Goal: Information Seeking & Learning: Learn about a topic

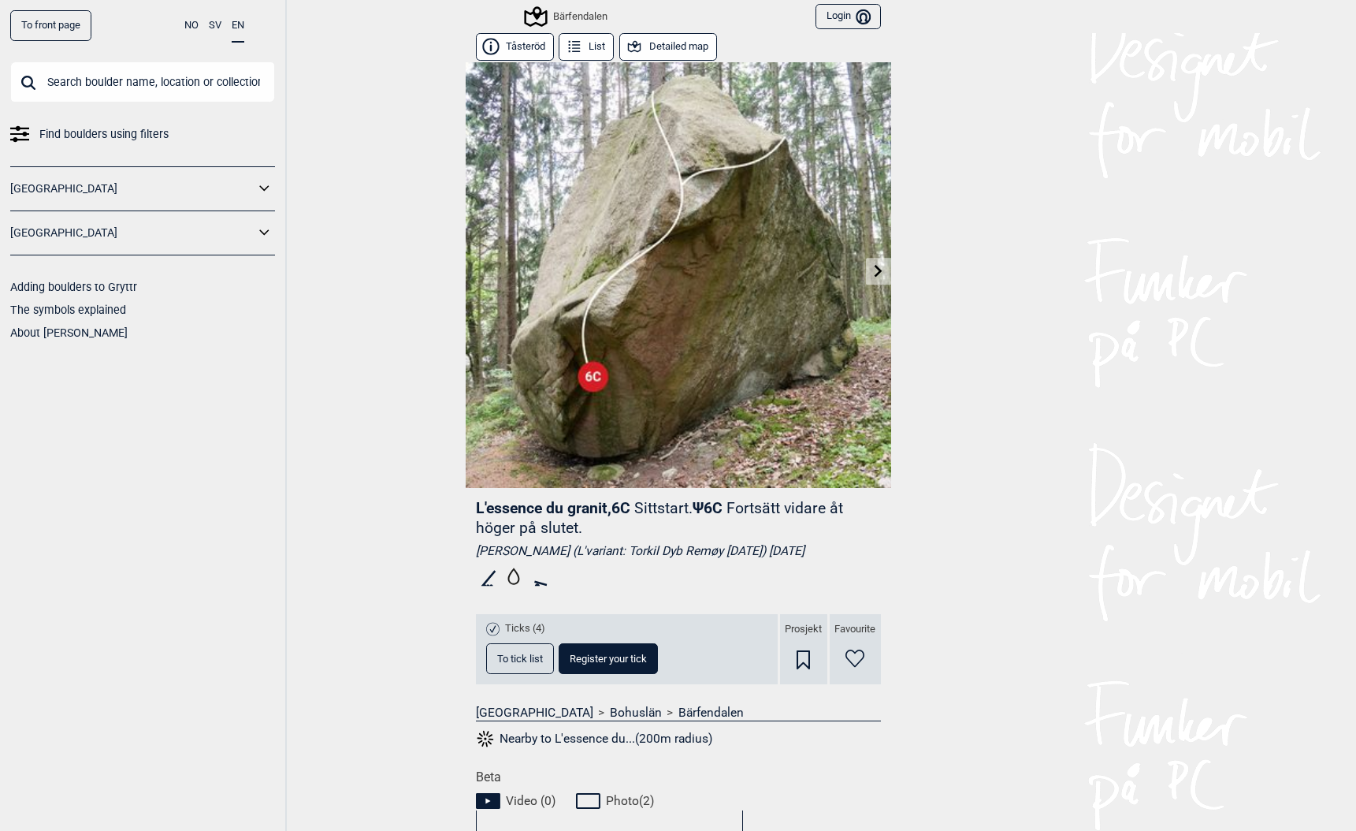
click at [73, 83] on input "text" at bounding box center [142, 81] width 265 height 41
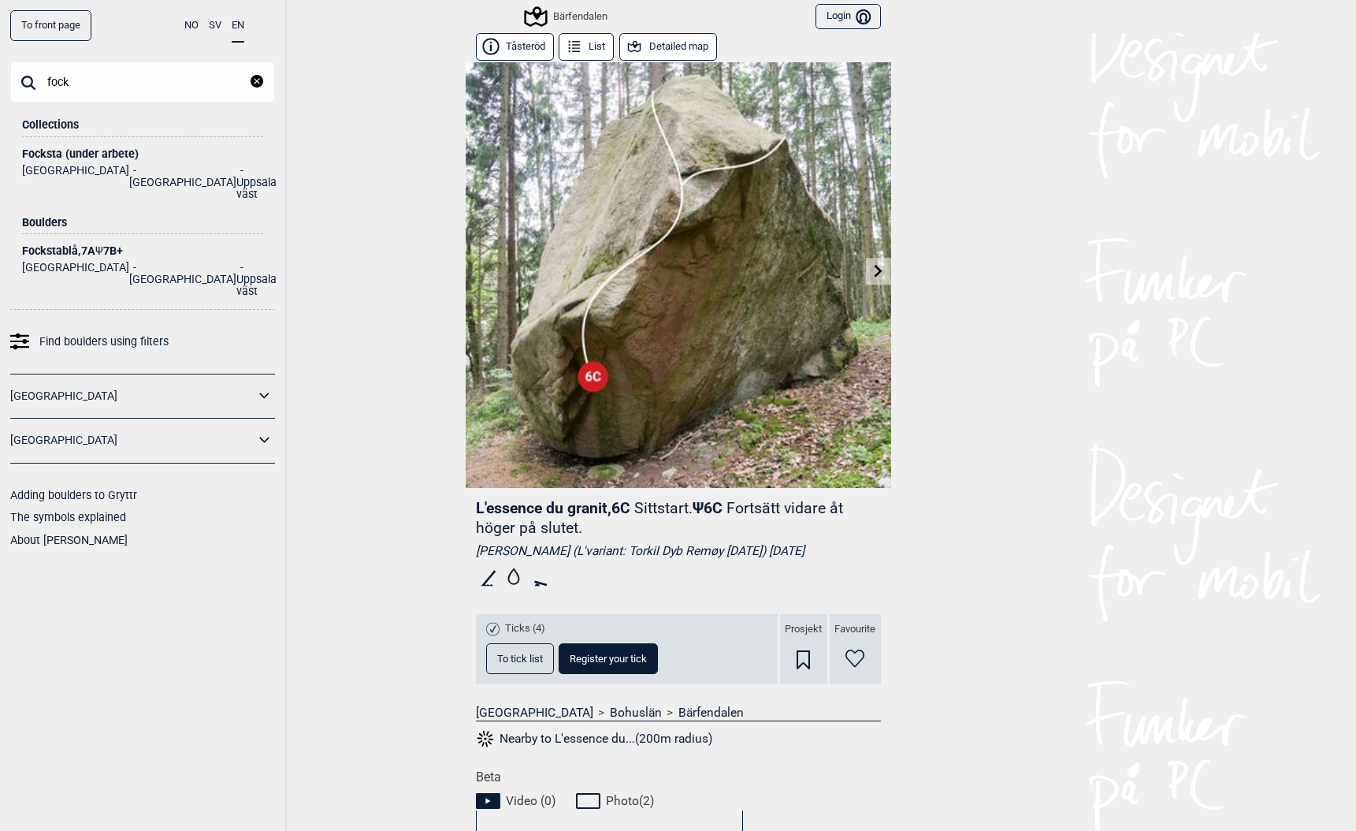
type input "fock"
click at [55, 151] on div "Focksta (under arbete)" at bounding box center [142, 154] width 241 height 12
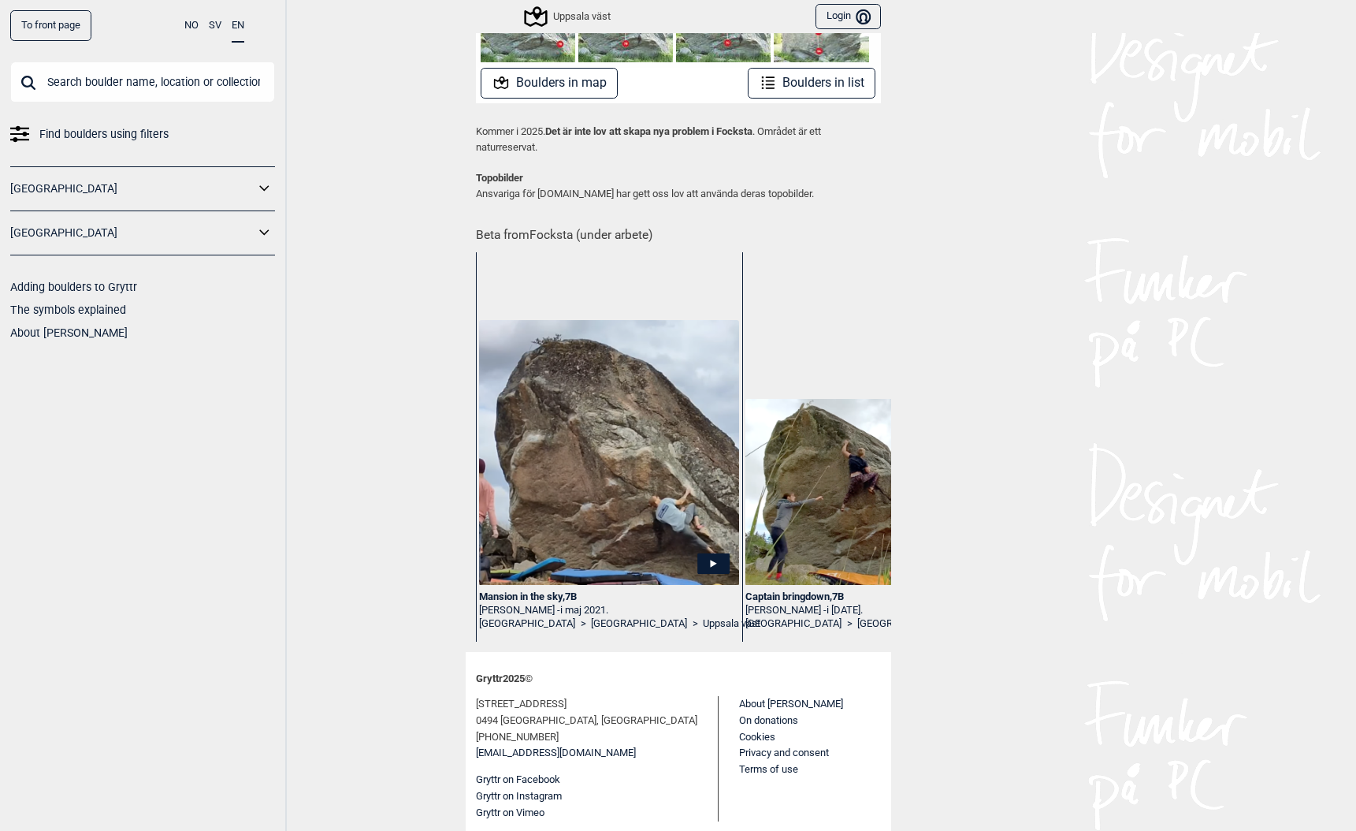
click at [39, 19] on link "To front page" at bounding box center [50, 25] width 81 height 31
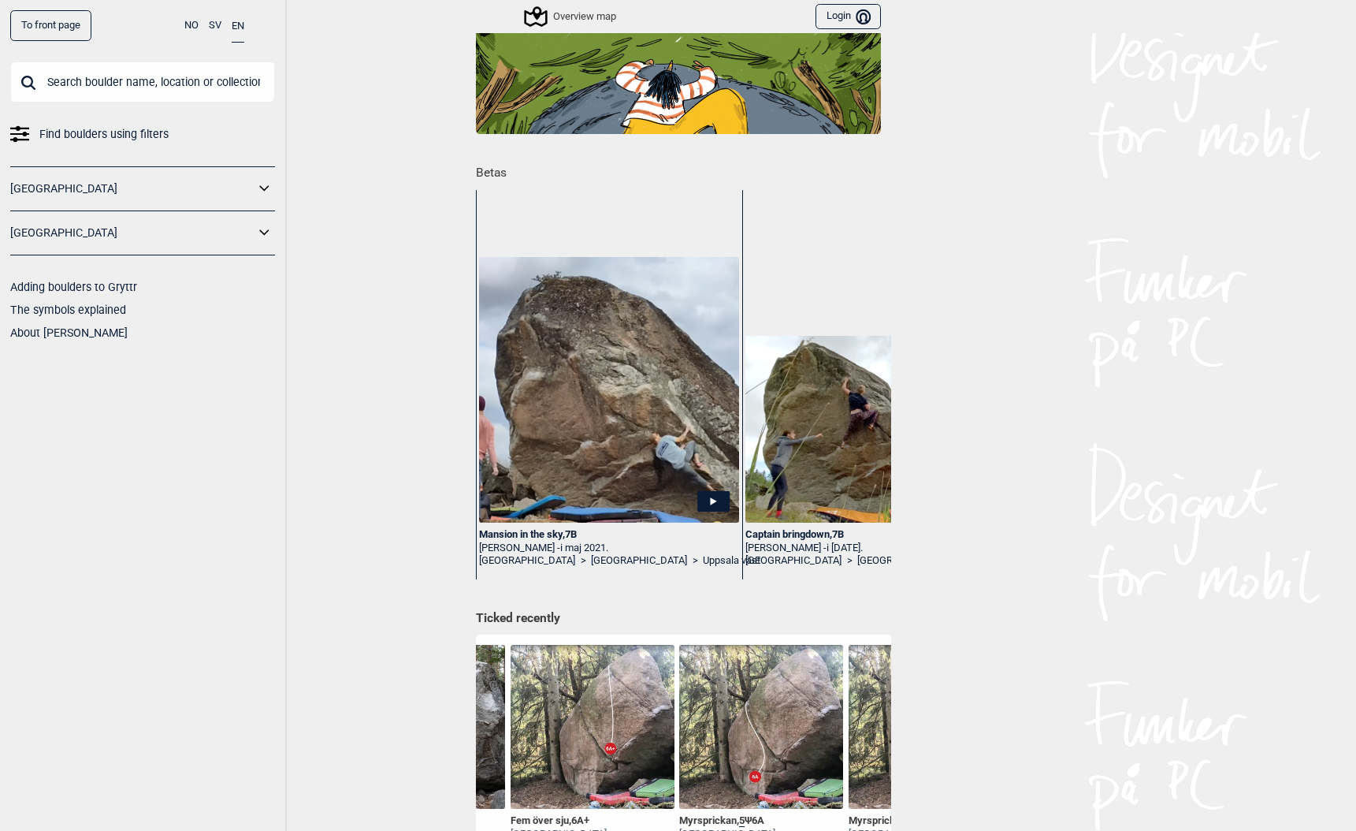
scroll to position [100, 0]
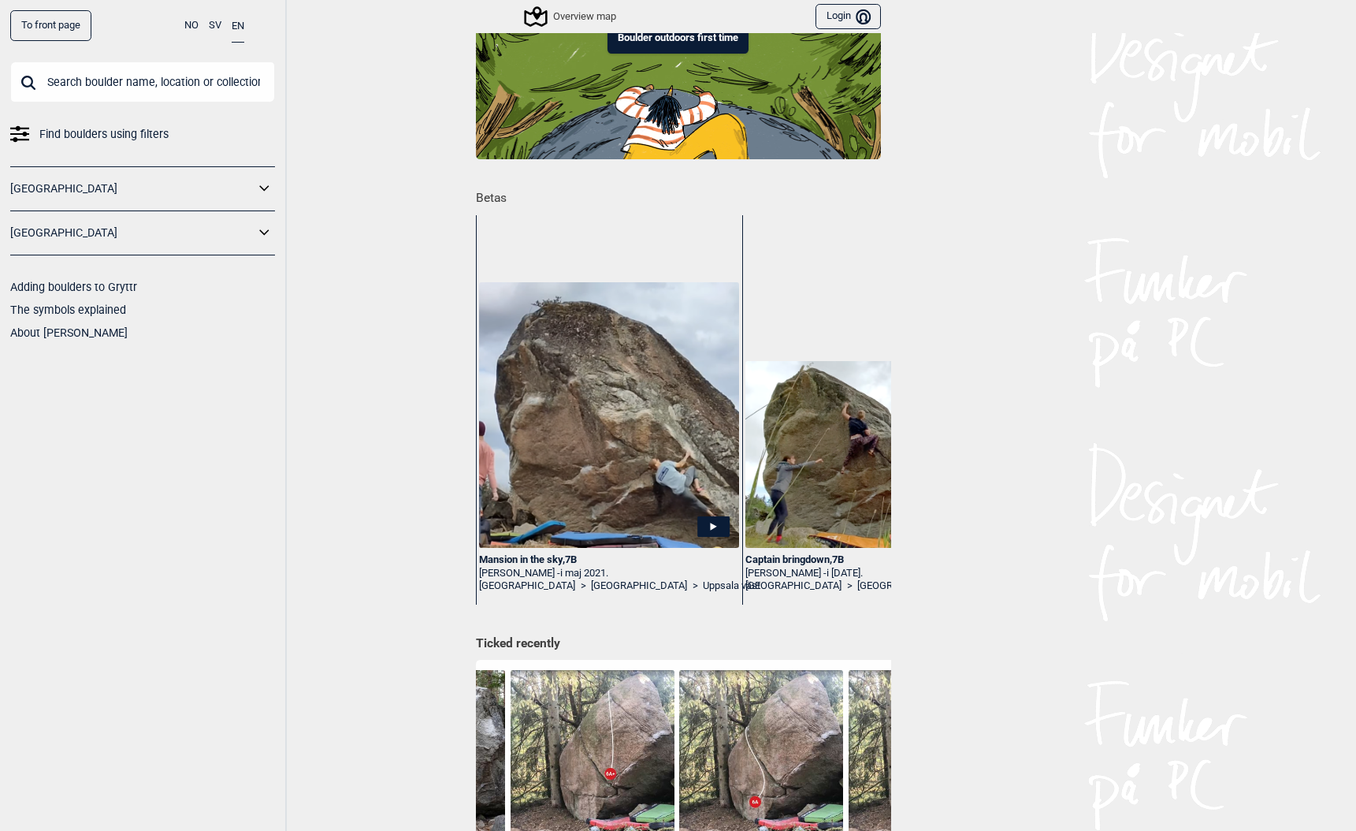
click at [509, 560] on div "Mansion in the sky , 7B" at bounding box center [608, 559] width 259 height 13
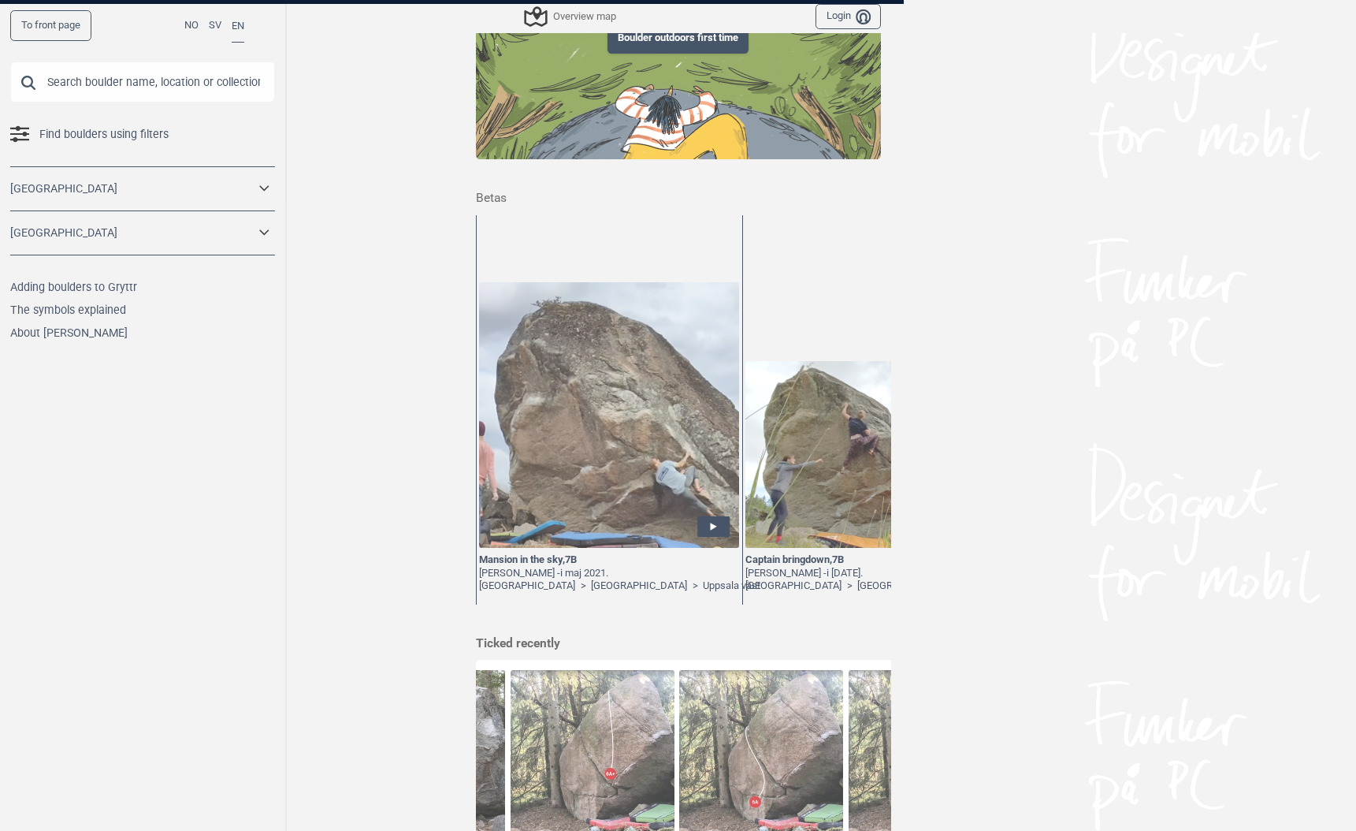
click at [506, 552] on div at bounding box center [678, 415] width 1356 height 831
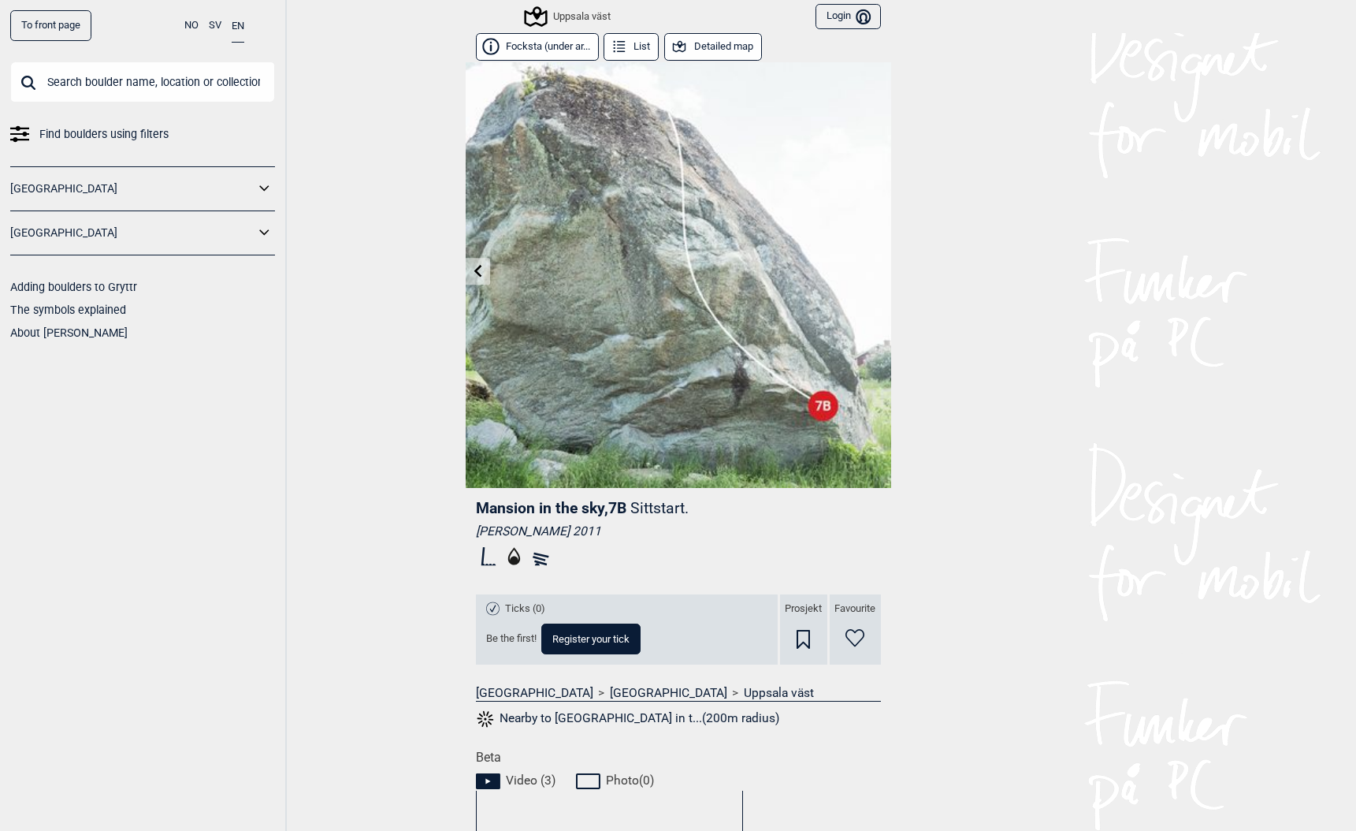
click at [477, 266] on icon at bounding box center [478, 270] width 8 height 13
click at [477, 267] on icon at bounding box center [478, 270] width 8 height 13
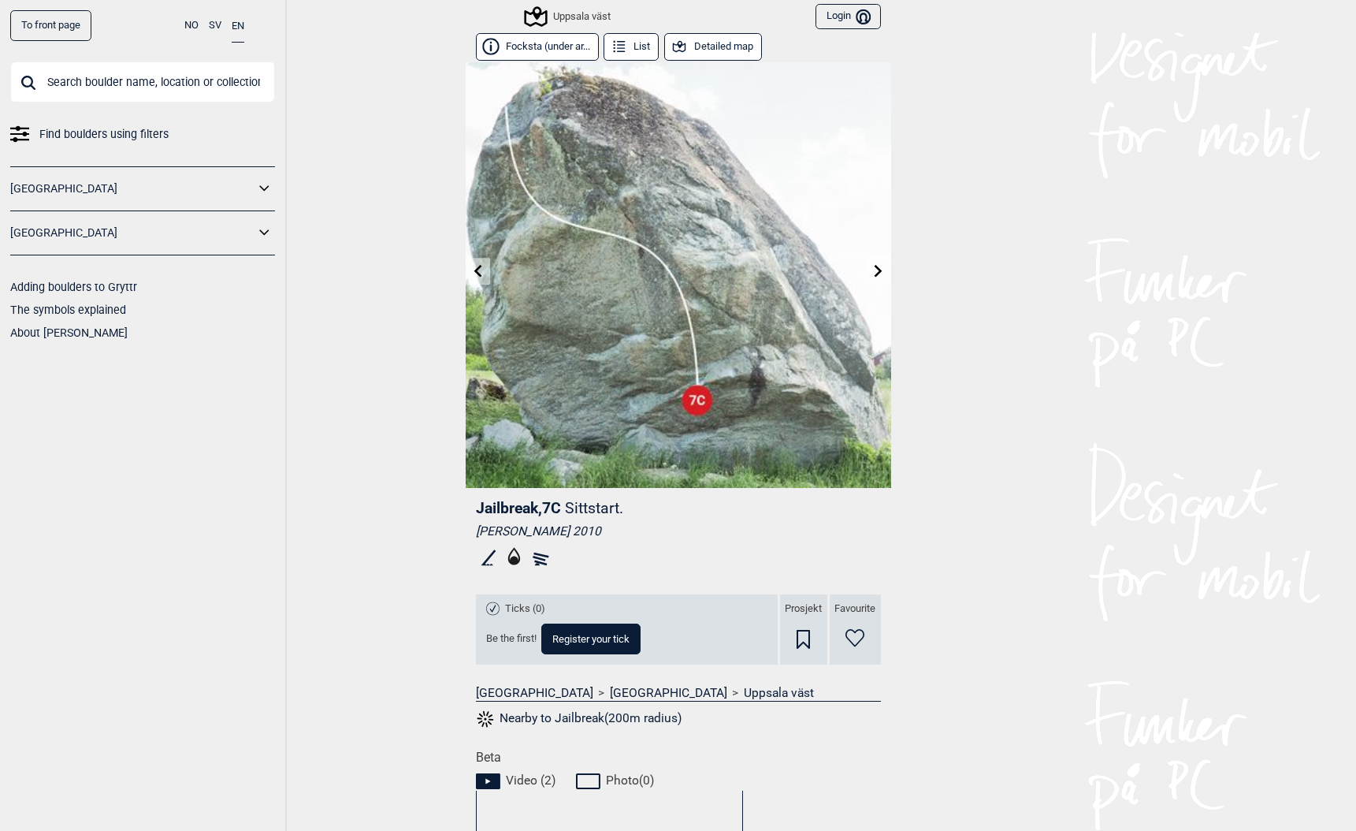
click at [477, 267] on icon at bounding box center [478, 270] width 8 height 13
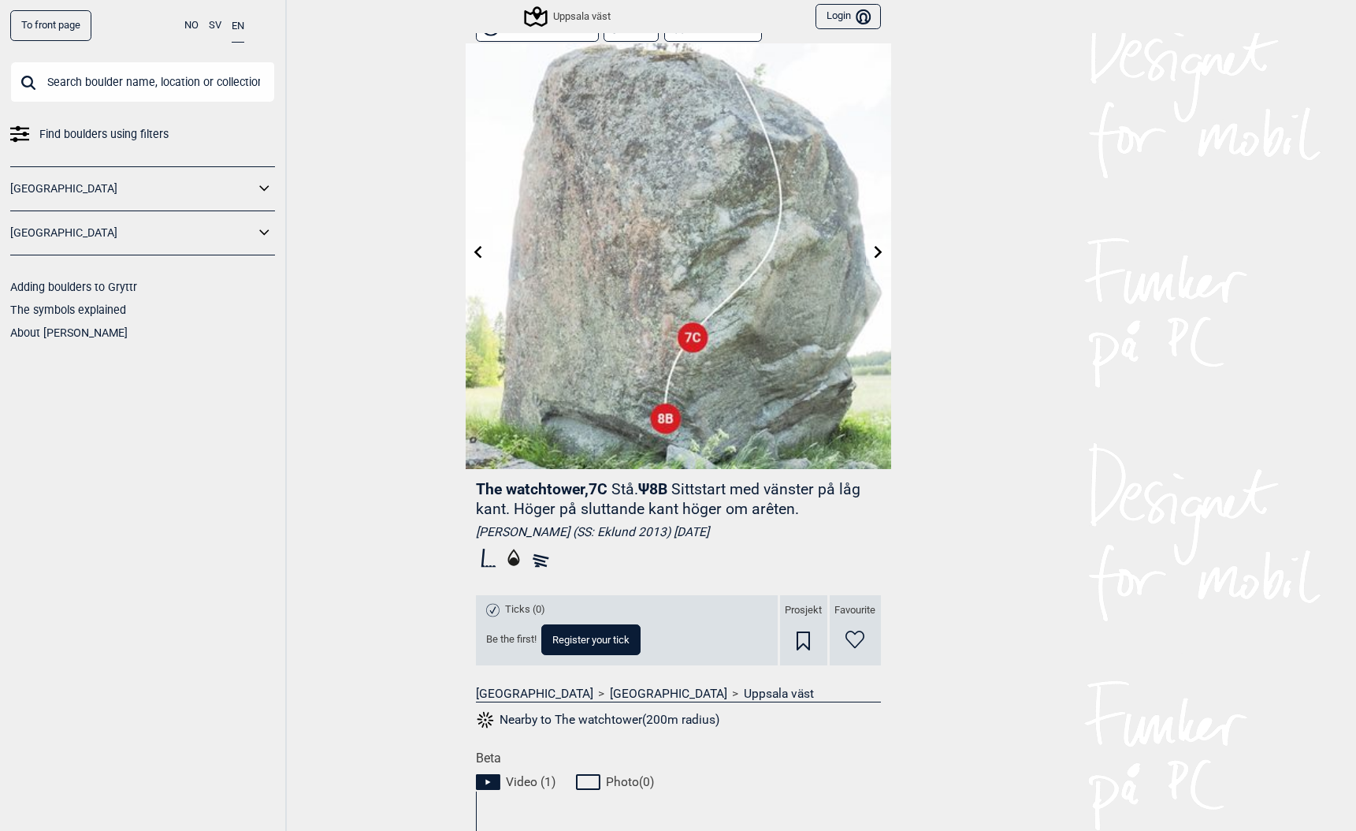
scroll to position [23, 0]
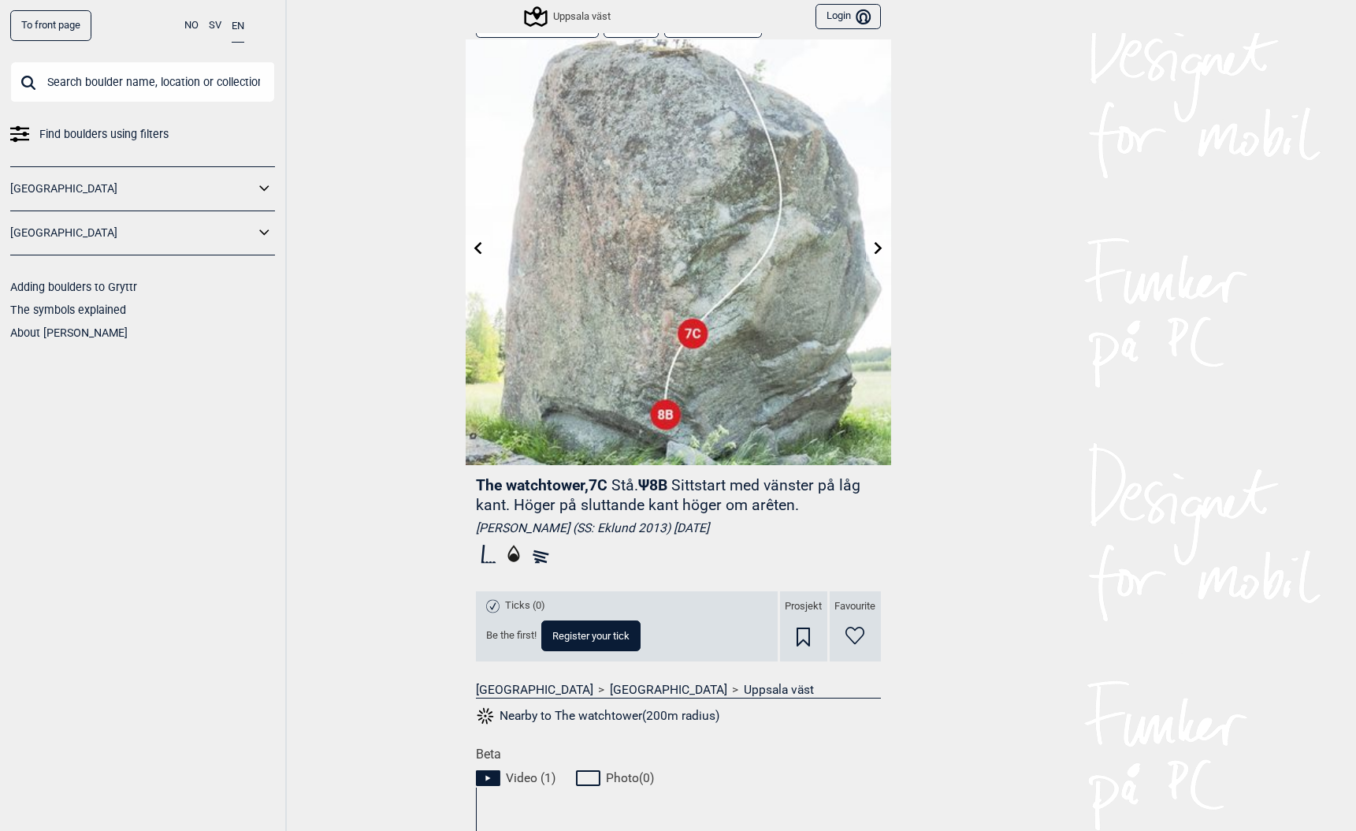
click at [47, 25] on link "To front page" at bounding box center [50, 25] width 81 height 31
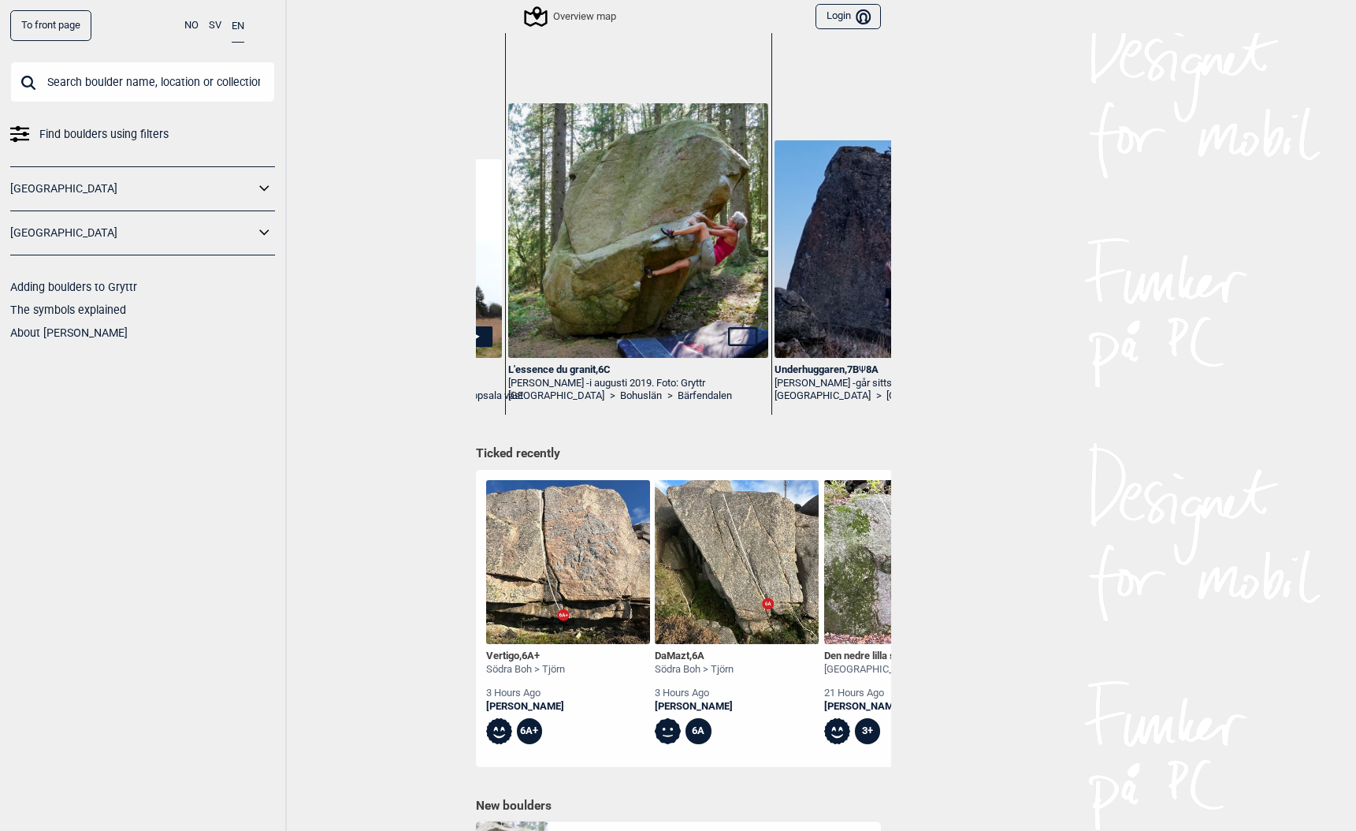
scroll to position [0, 1258]
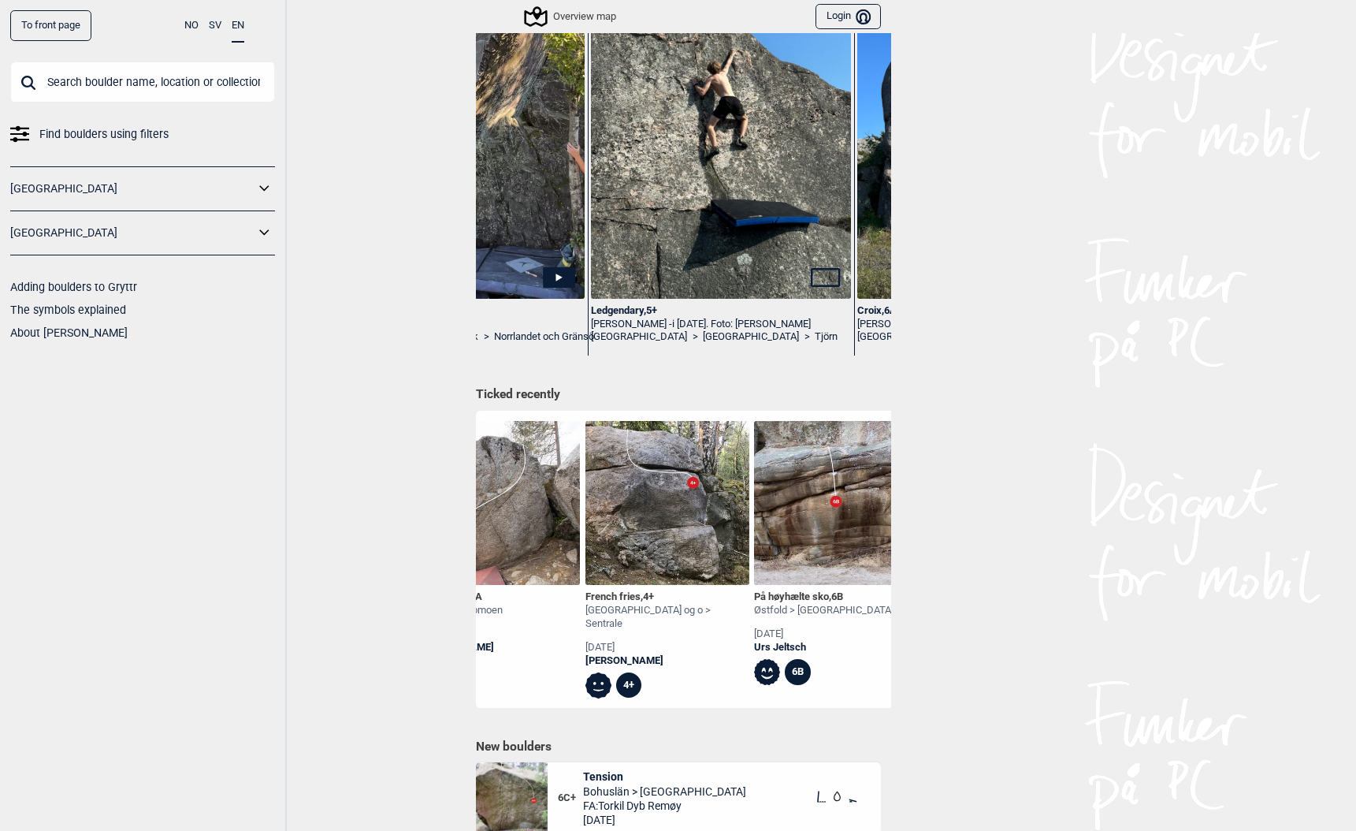
scroll to position [0, 2827]
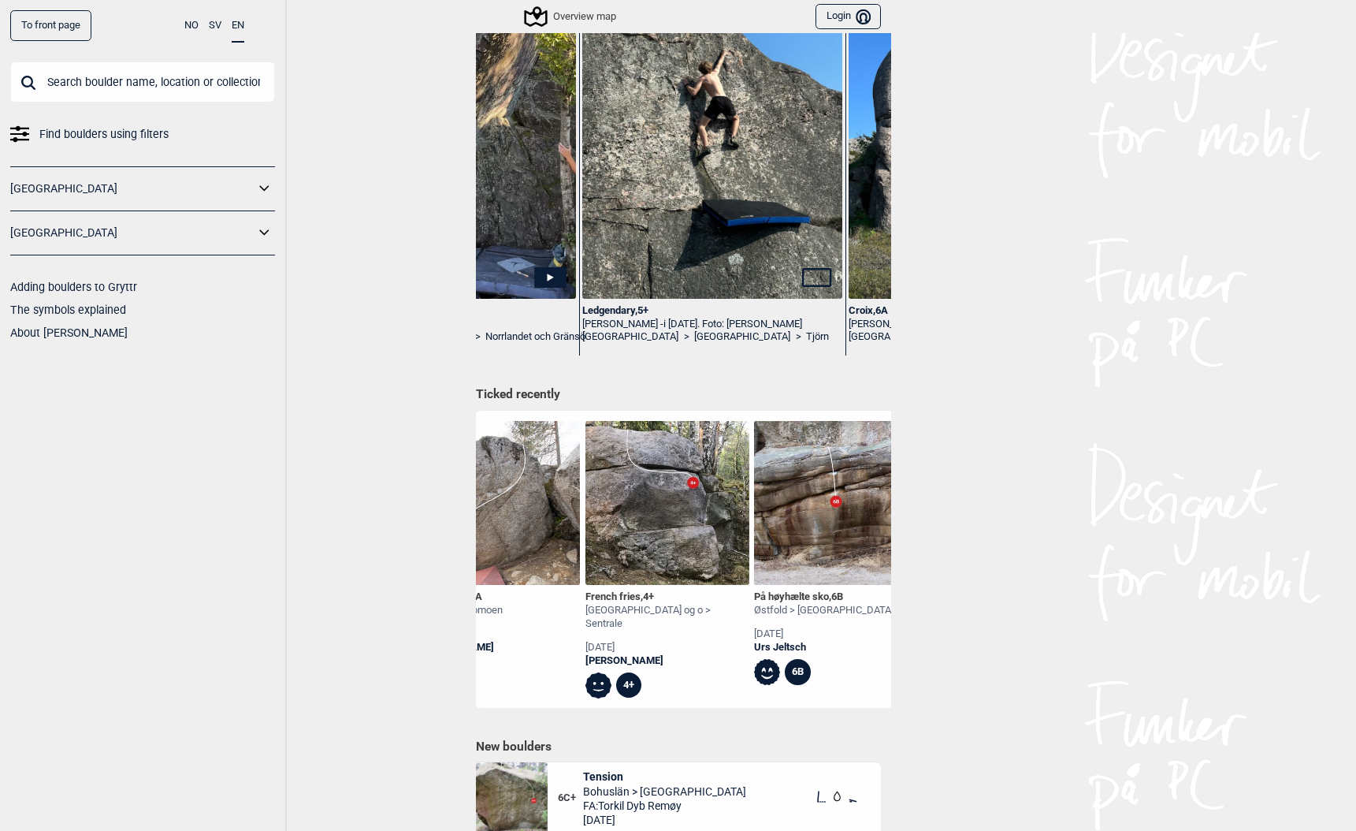
click at [601, 309] on div "Ledgendary , 5+" at bounding box center [711, 310] width 259 height 13
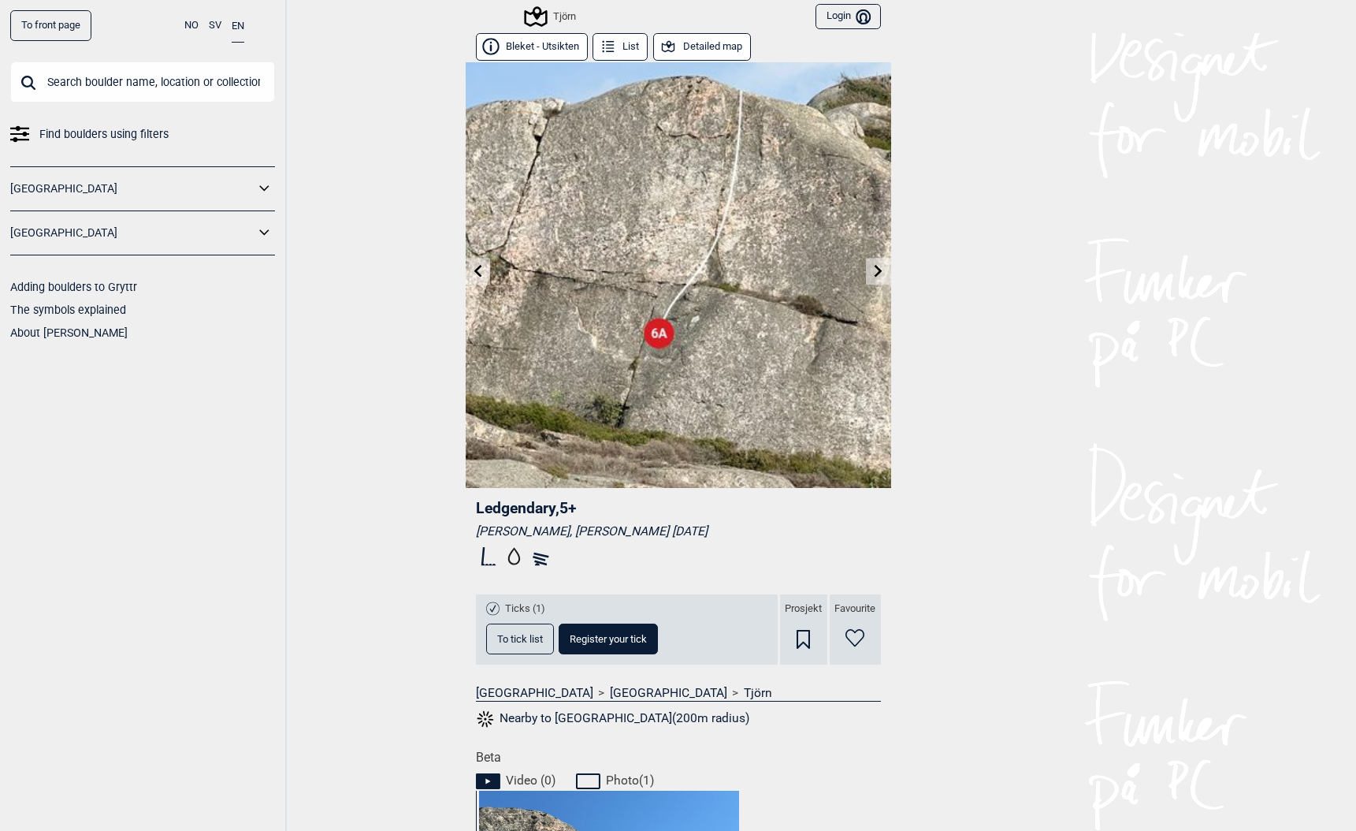
click at [883, 270] on icon at bounding box center [878, 270] width 13 height 13
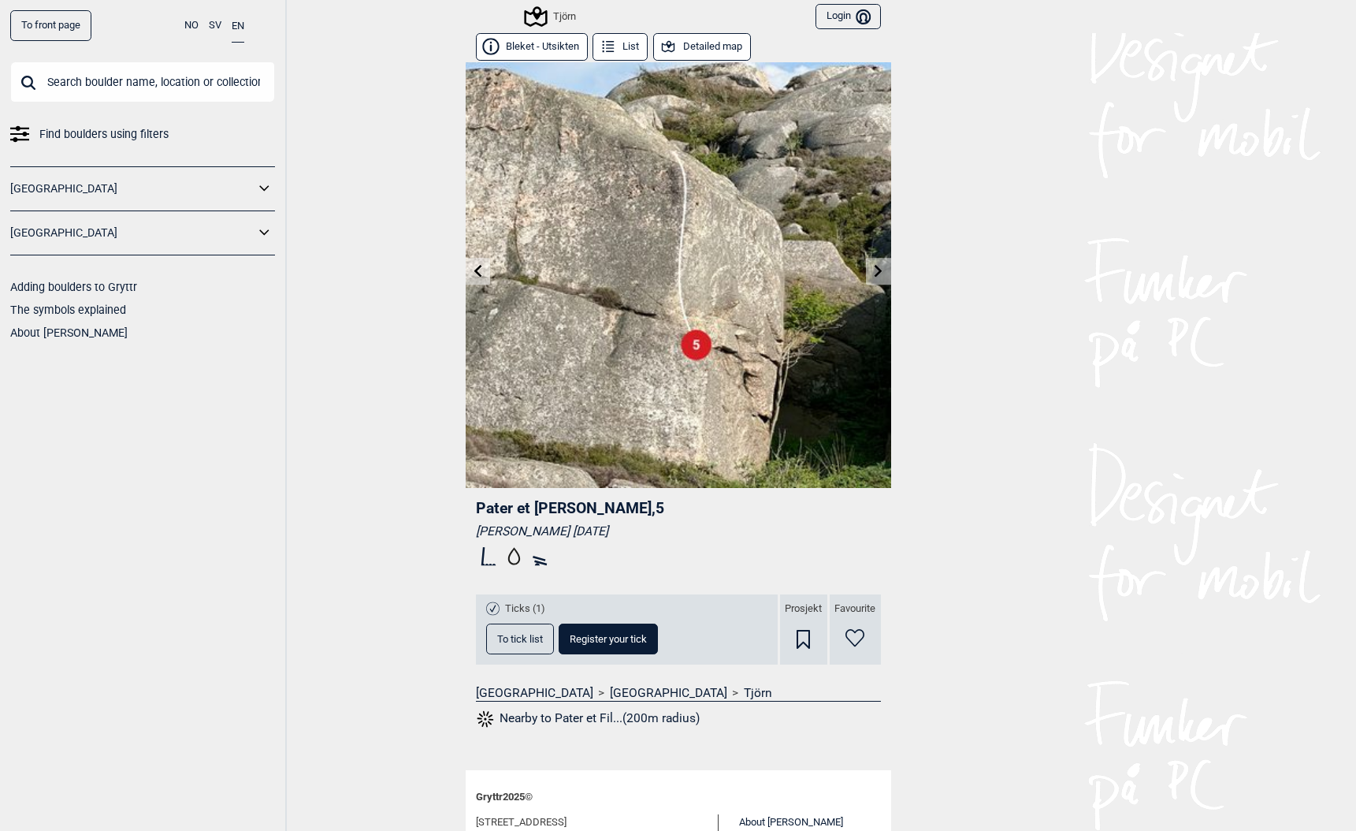
click at [48, 30] on link "To front page" at bounding box center [50, 25] width 81 height 31
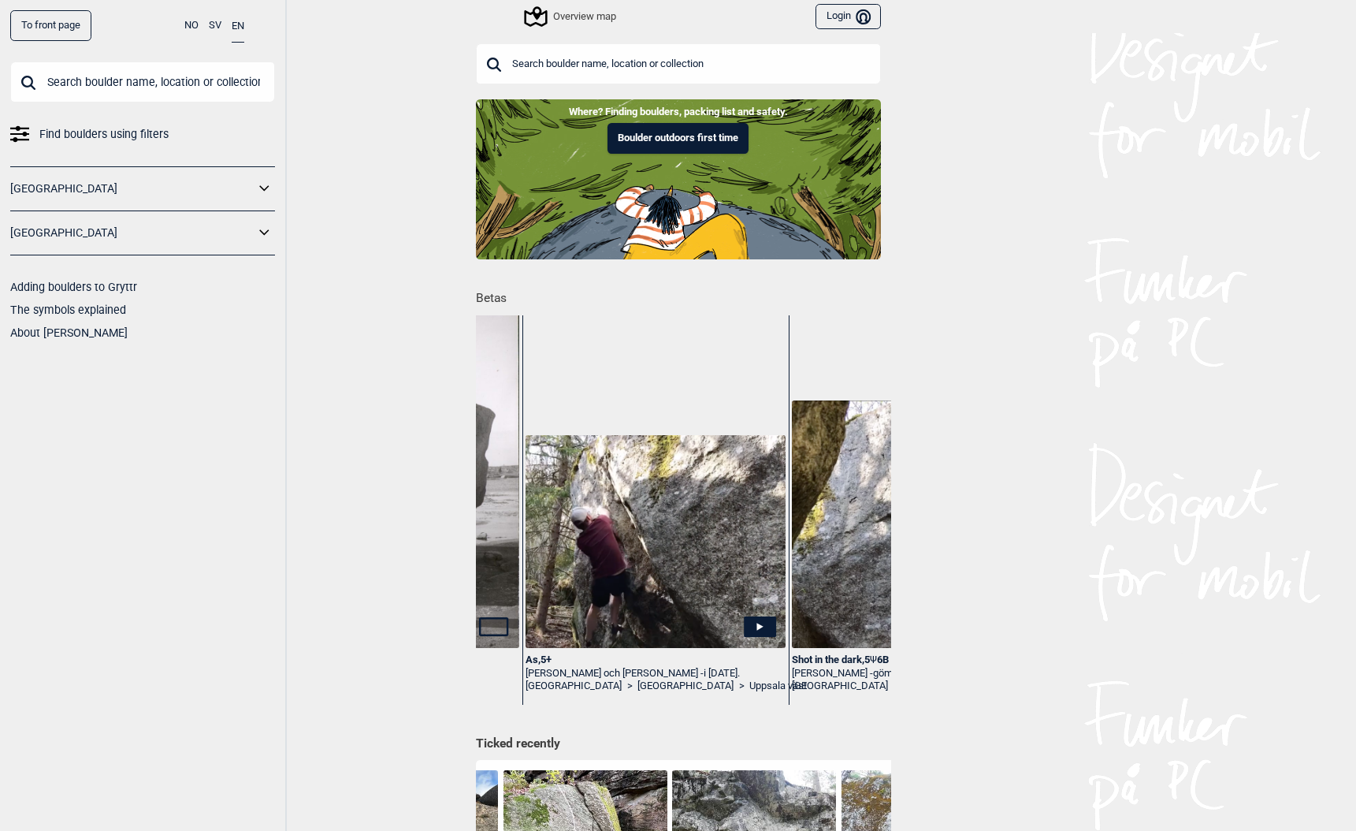
click at [846, 10] on button "Login Bruker" at bounding box center [848, 17] width 65 height 26
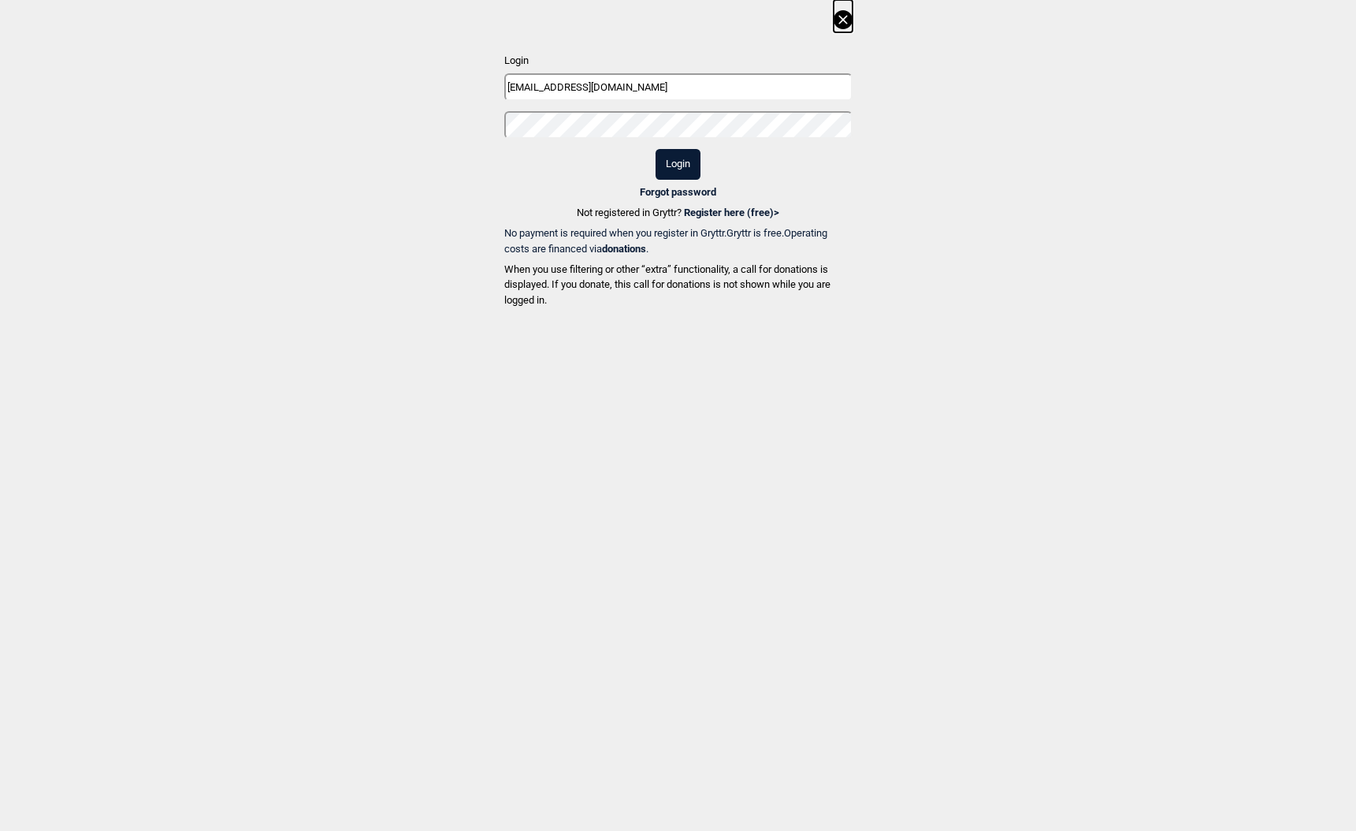
click at [672, 166] on button "Login" at bounding box center [678, 164] width 45 height 31
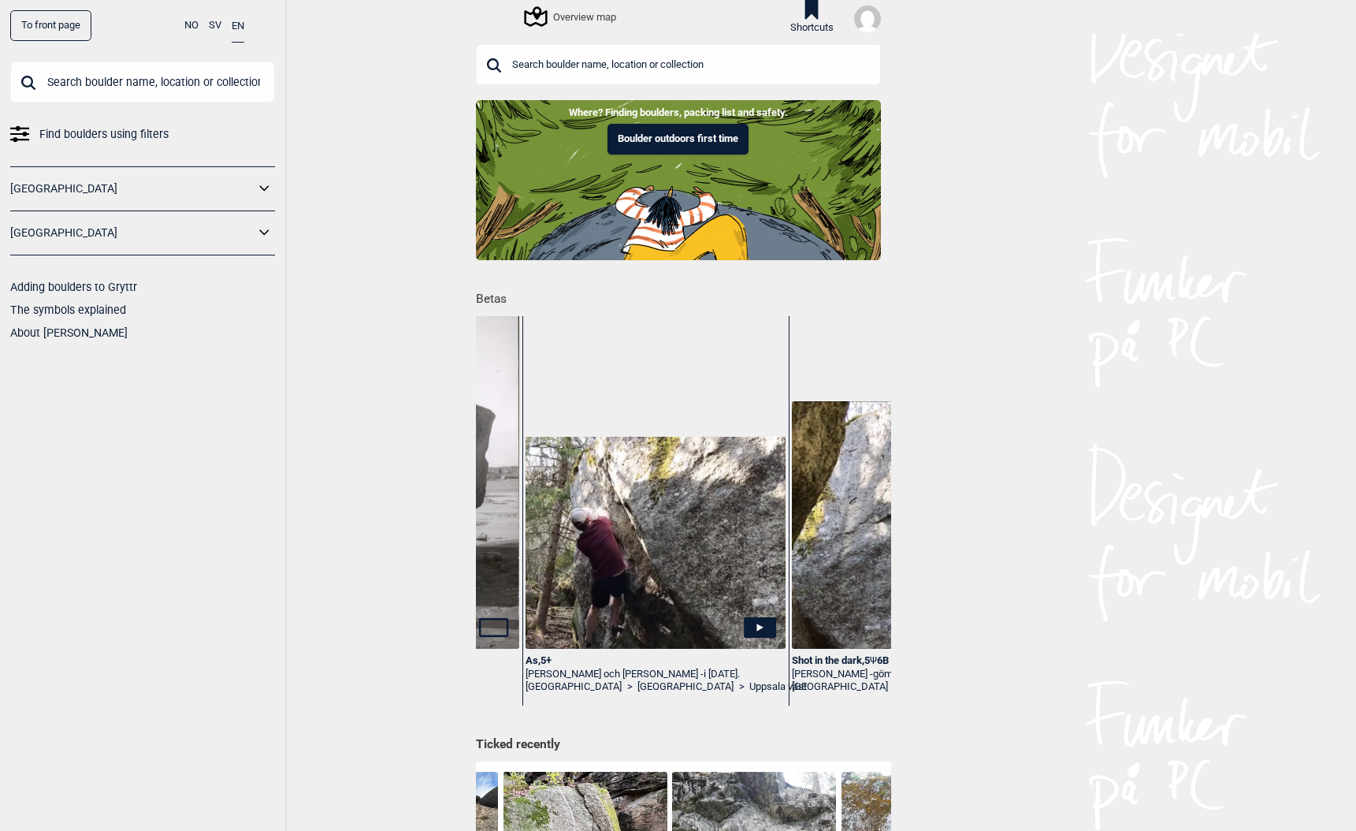
click at [871, 15] on img at bounding box center [867, 19] width 27 height 27
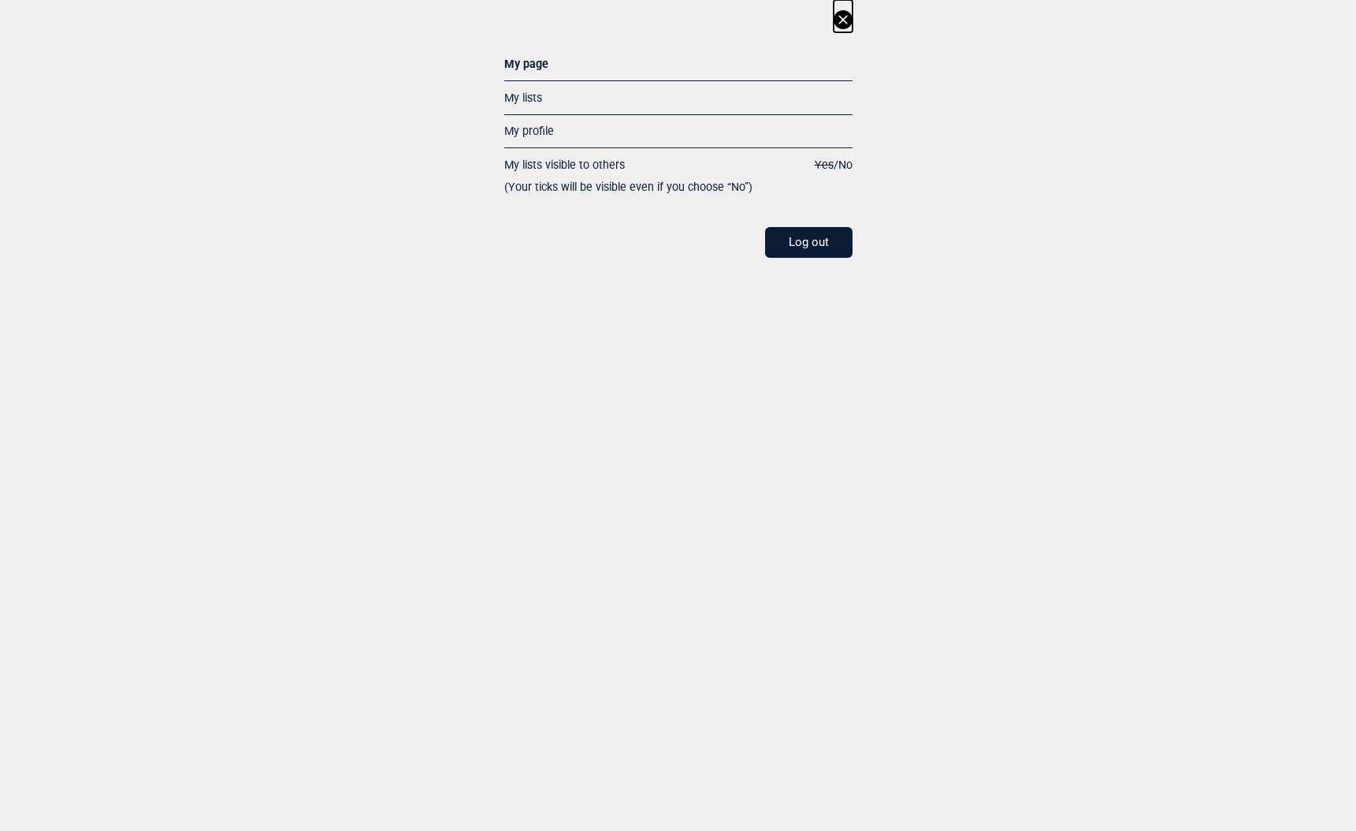
click at [843, 20] on icon at bounding box center [843, 19] width 9 height 9
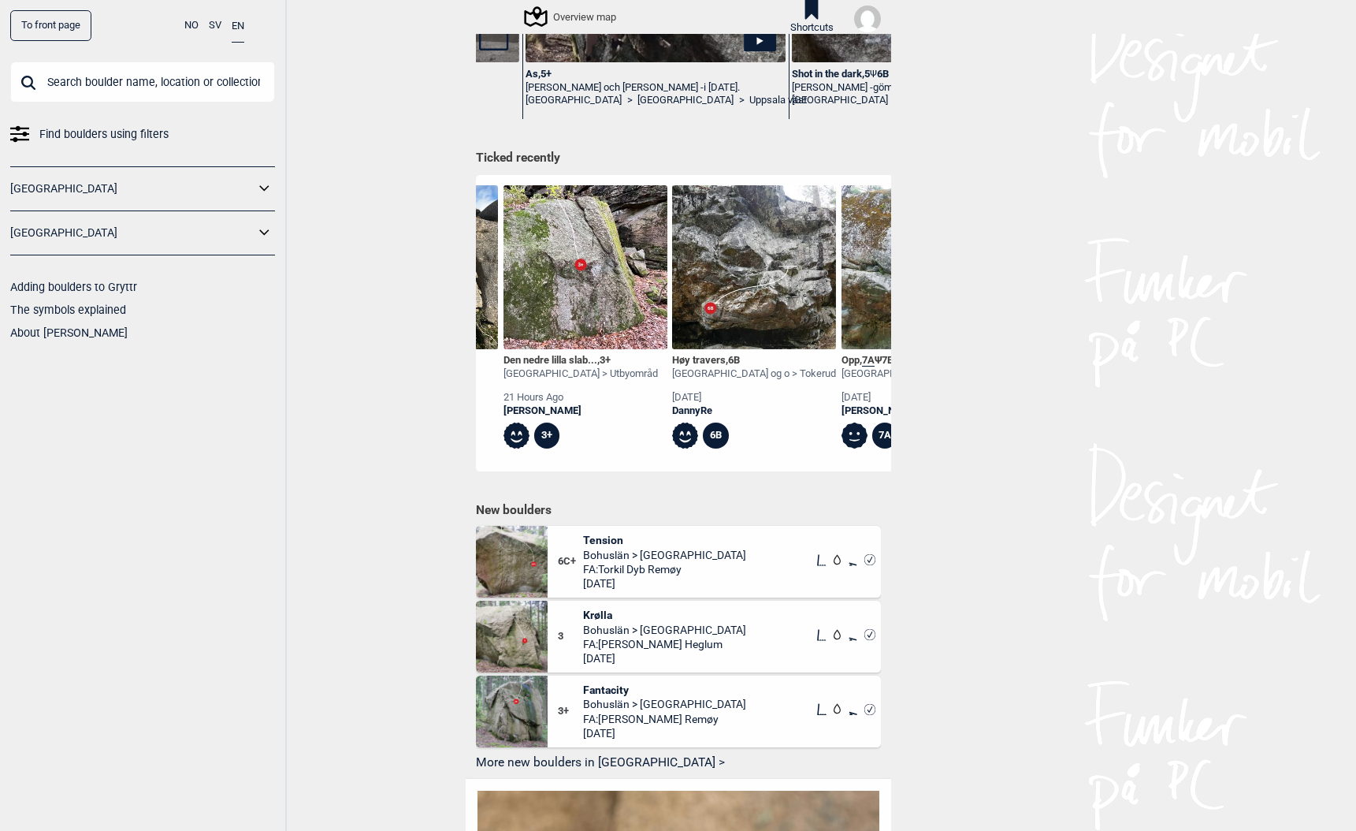
scroll to position [632, 0]
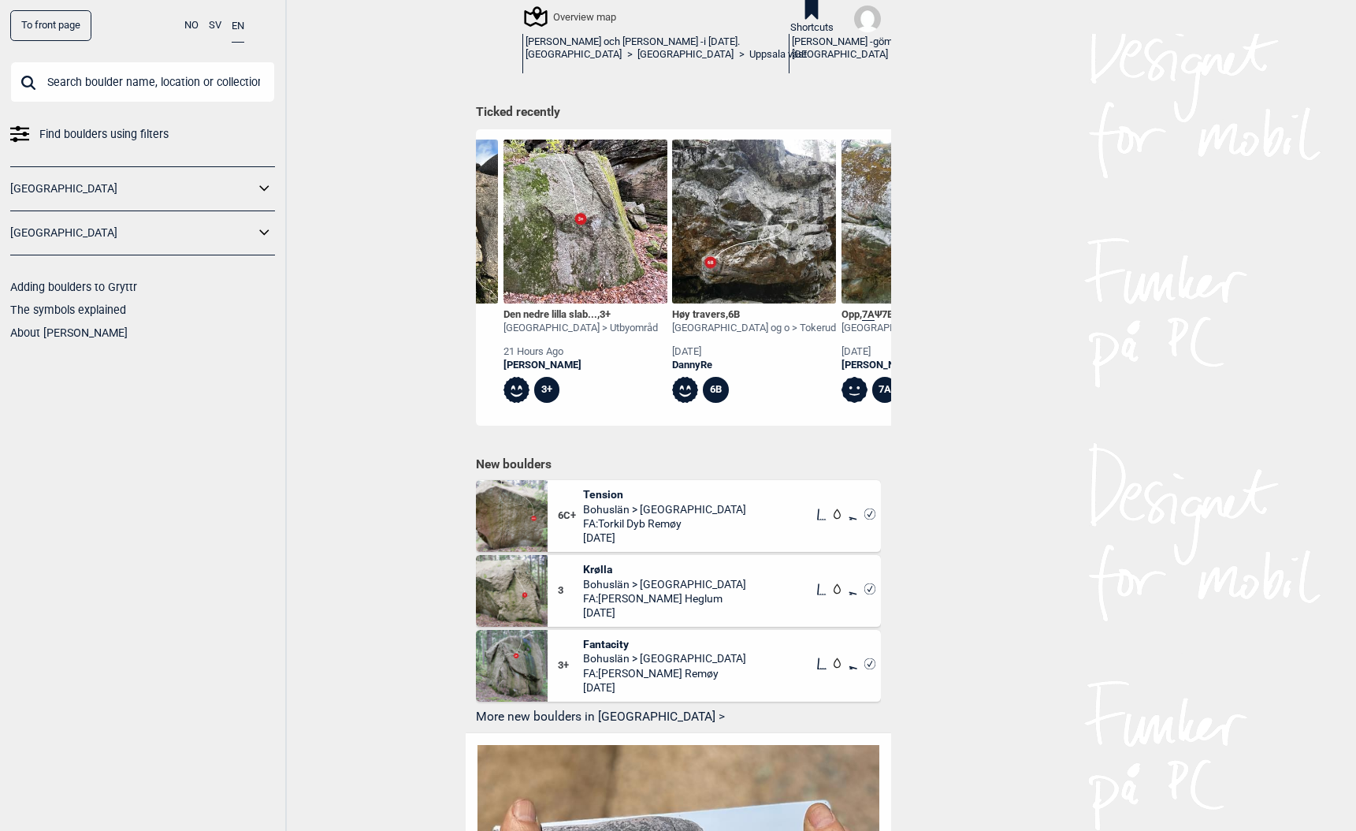
click at [534, 705] on button "More new boulders in [GEOGRAPHIC_DATA] >" at bounding box center [678, 717] width 405 height 24
